Goal: Find specific page/section: Find specific page/section

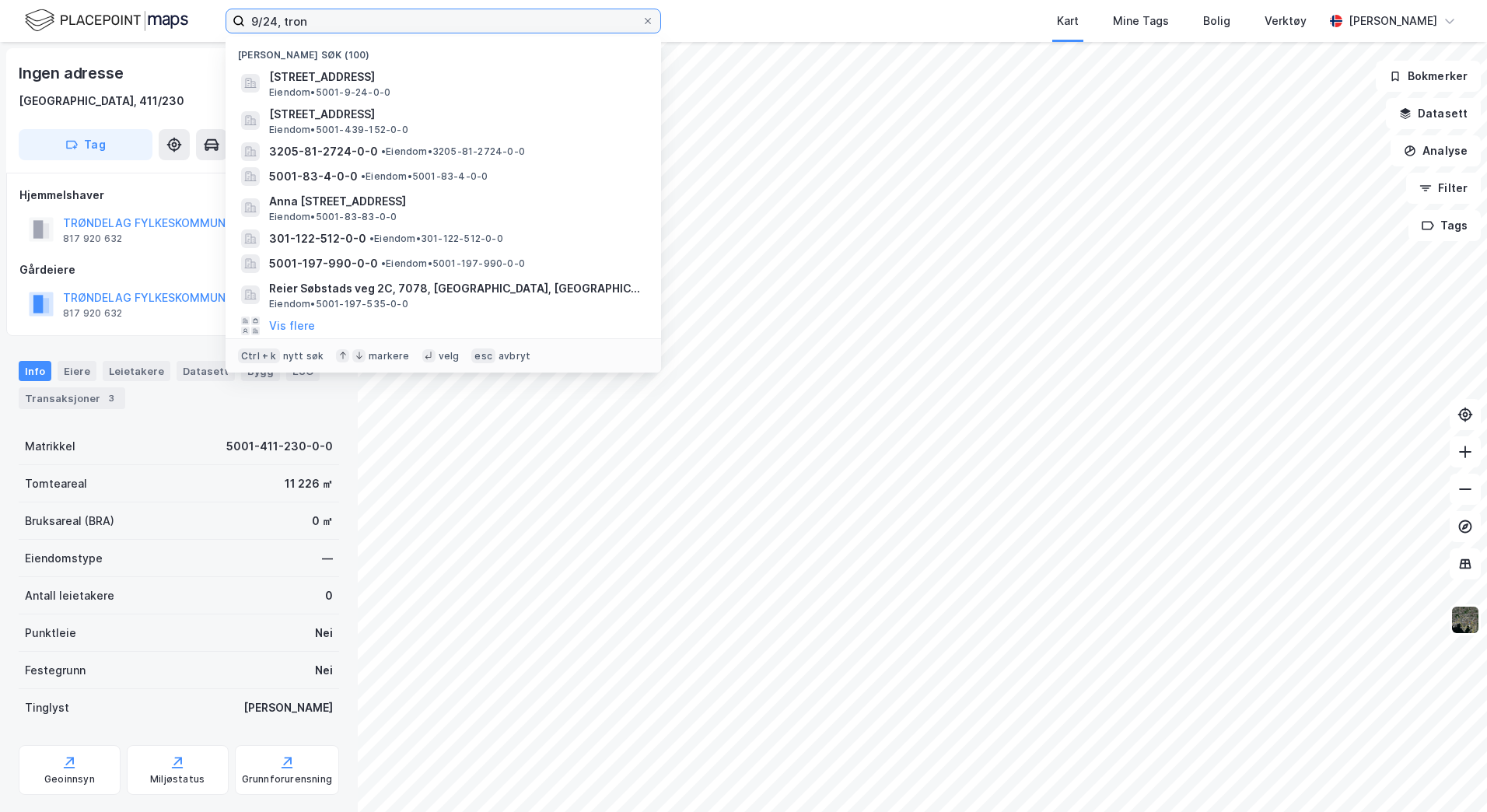
drag, startPoint x: 0, startPoint y: 0, endPoint x: 130, endPoint y: 17, distance: 131.1
click at [131, 17] on div "9/24, [PERSON_NAME] søk (100) [STREET_ADDRESS] Eiendom • 5001-9-24-0-0 [STREET_…" at bounding box center [743, 20] width 1487 height 42
type input "n"
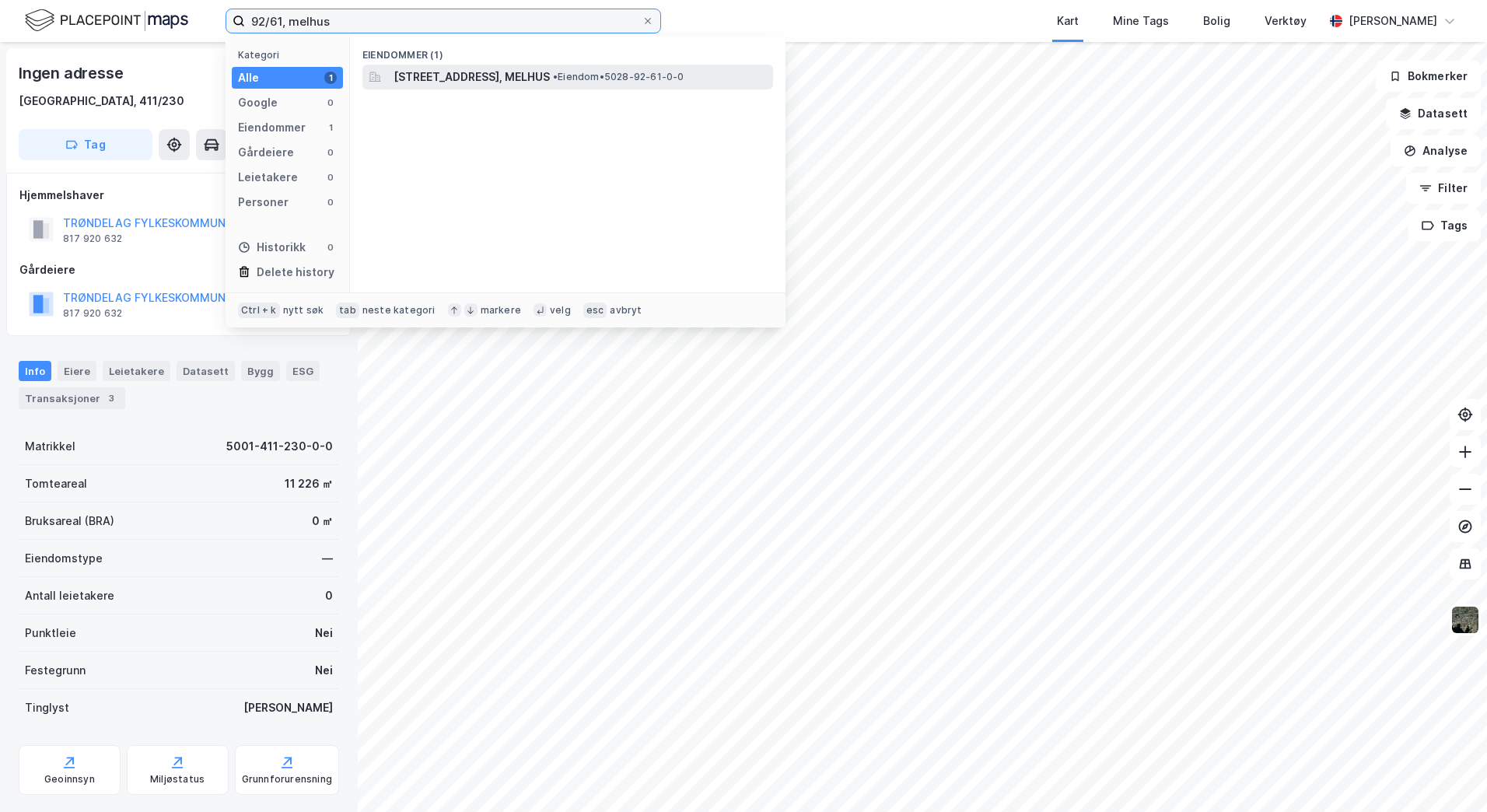
type input "92/61, melhus"
click at [415, 79] on span "[STREET_ADDRESS], MELHUS" at bounding box center [471, 77] width 156 height 19
